Goal: Information Seeking & Learning: Learn about a topic

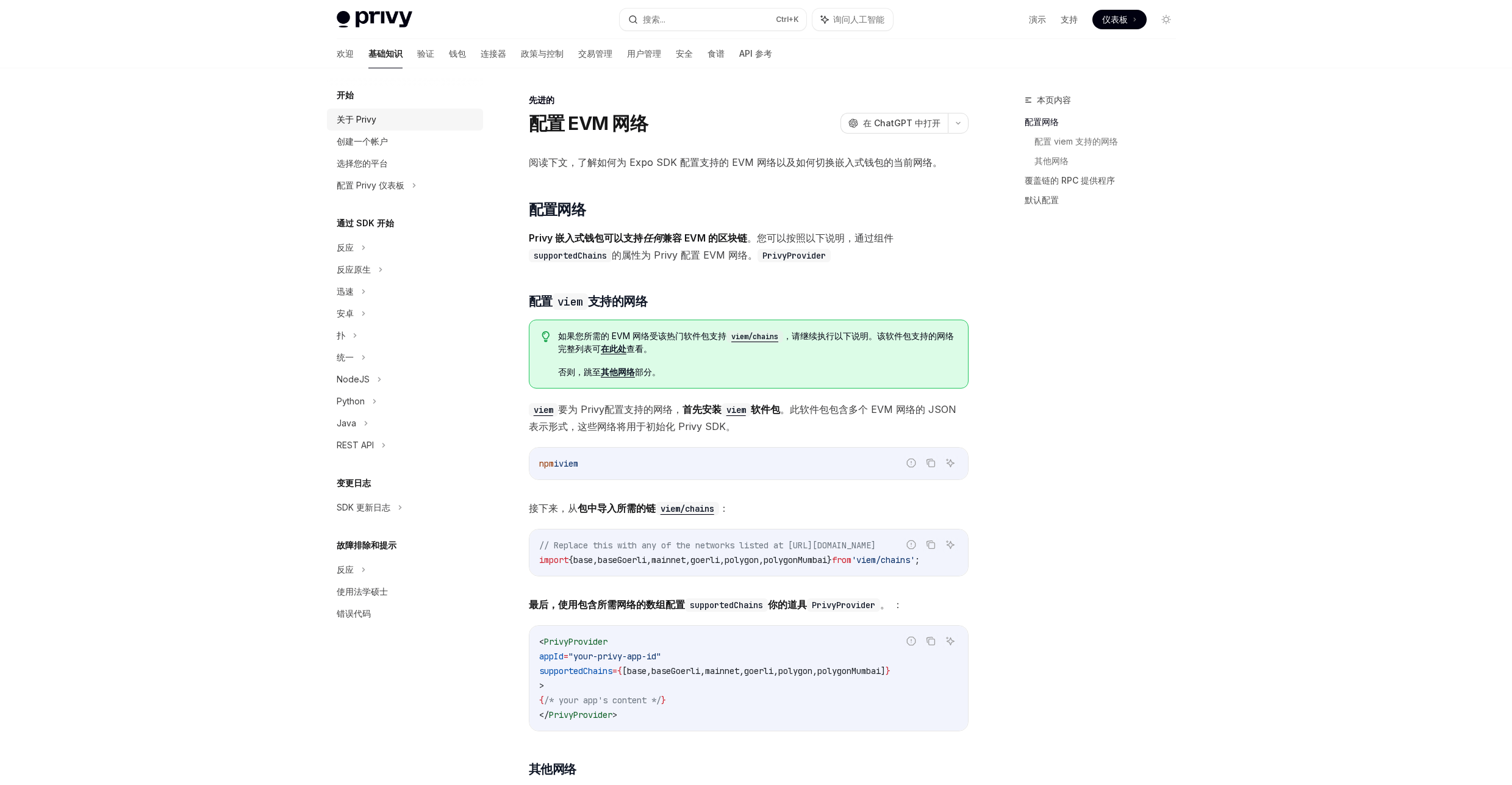
click at [380, 125] on div "关于 Privy" at bounding box center [406, 119] width 139 height 15
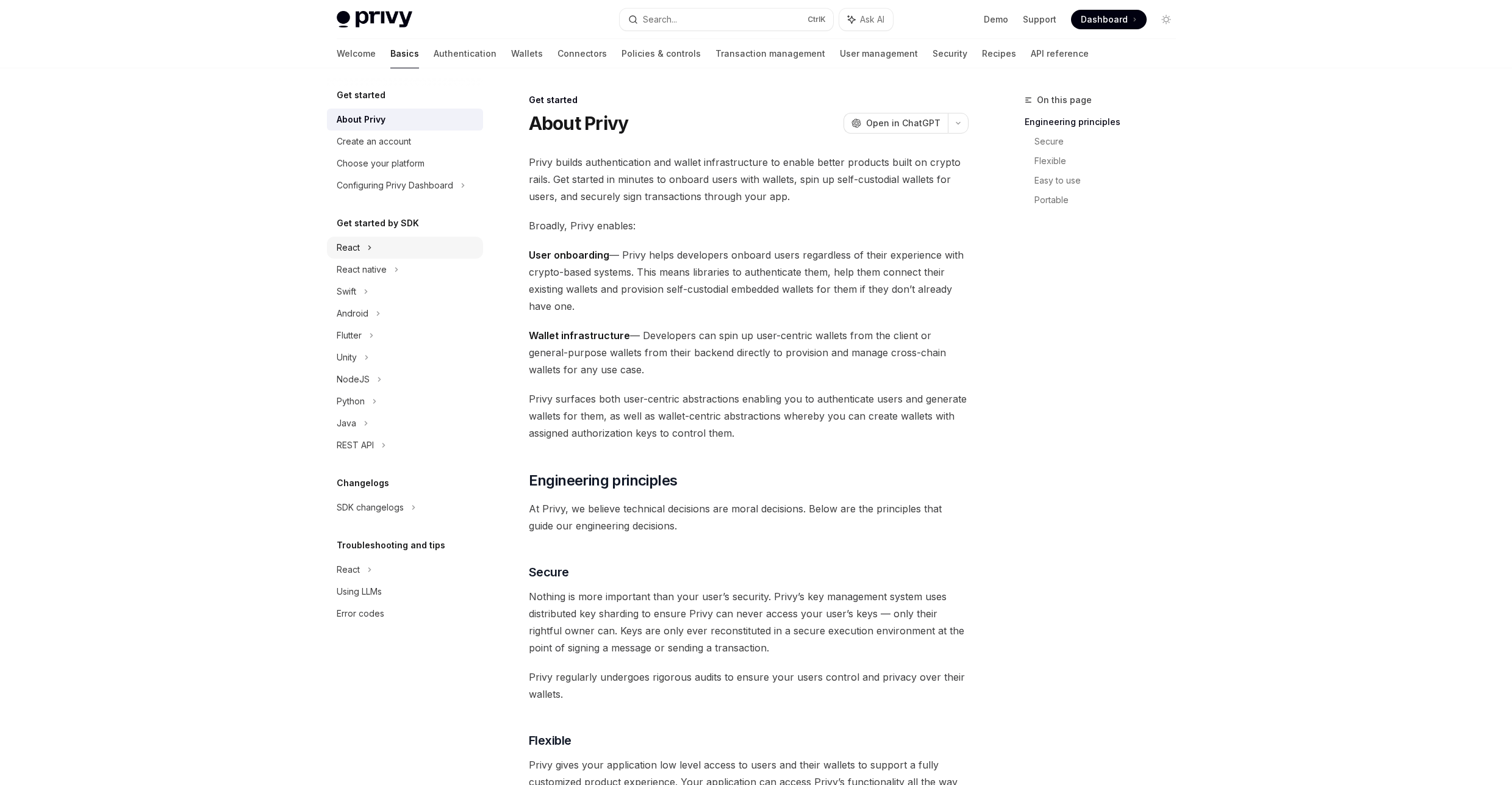
click at [392, 245] on div "React" at bounding box center [405, 248] width 156 height 22
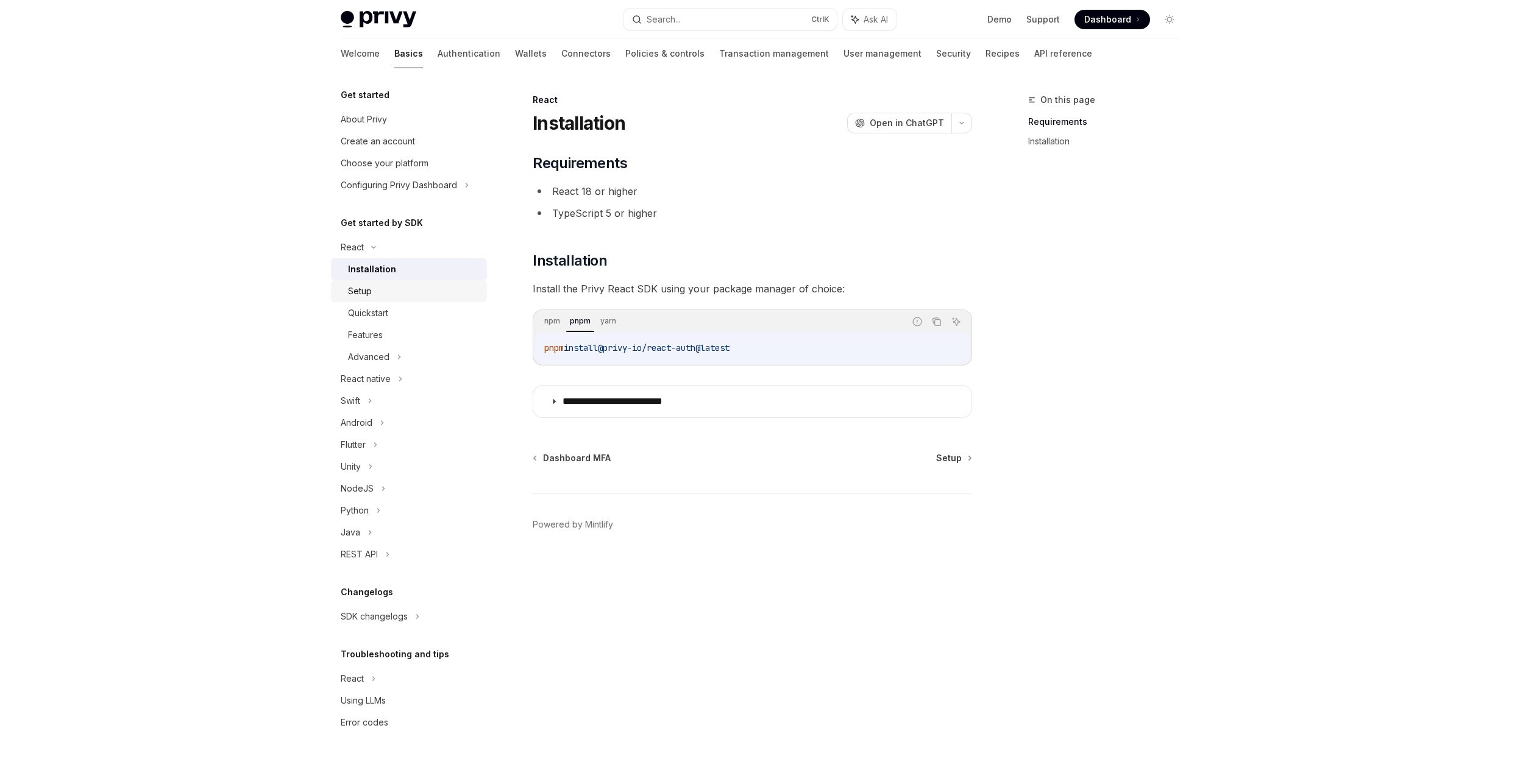
click at [409, 291] on div "Setup" at bounding box center [414, 291] width 131 height 15
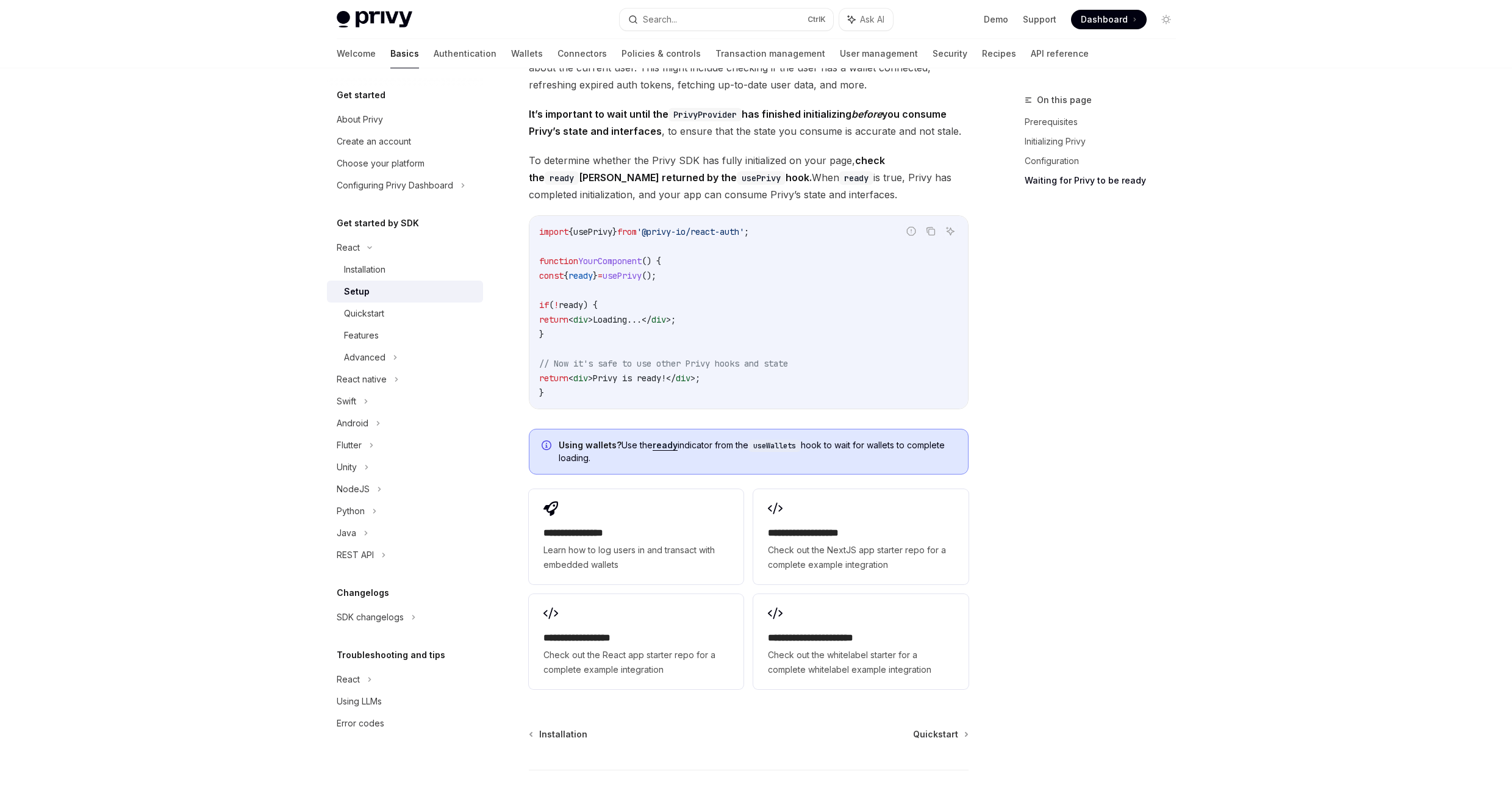
scroll to position [1315, 0]
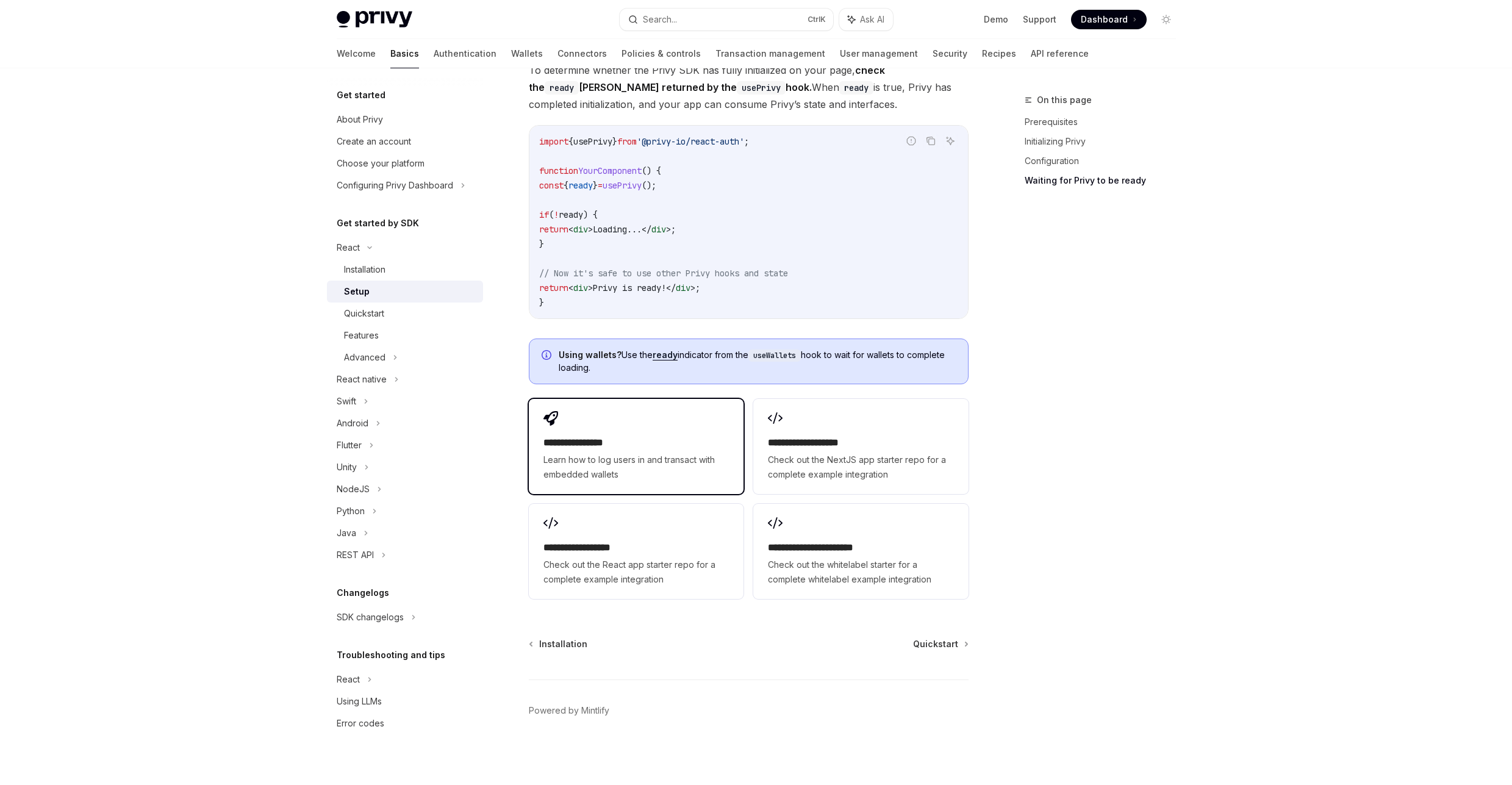
click at [640, 469] on span "Learn how to log users in and transact with embedded wallets" at bounding box center [636, 467] width 185 height 29
type textarea "*"
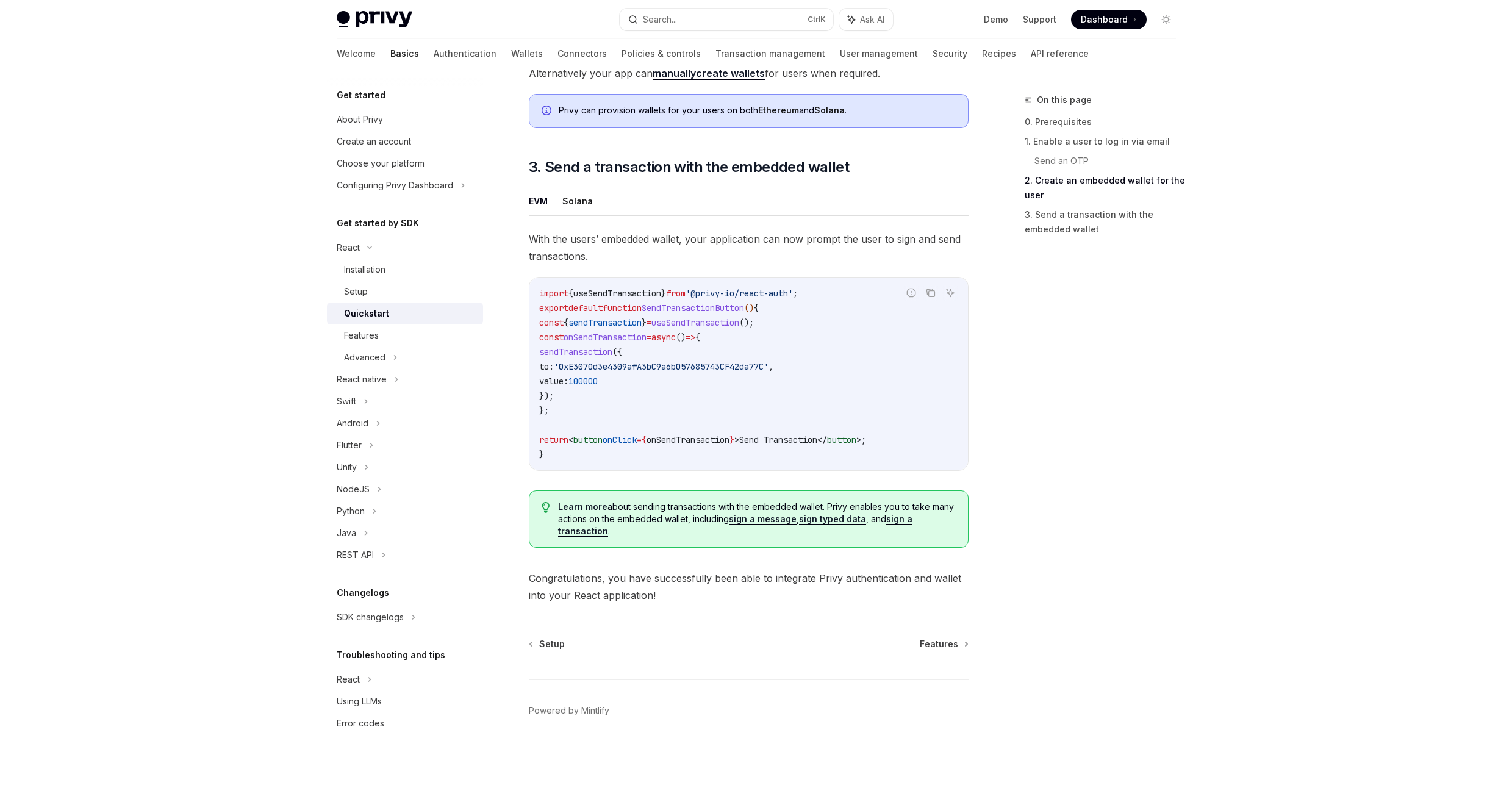
scroll to position [989, 0]
